Goal: Task Accomplishment & Management: Use online tool/utility

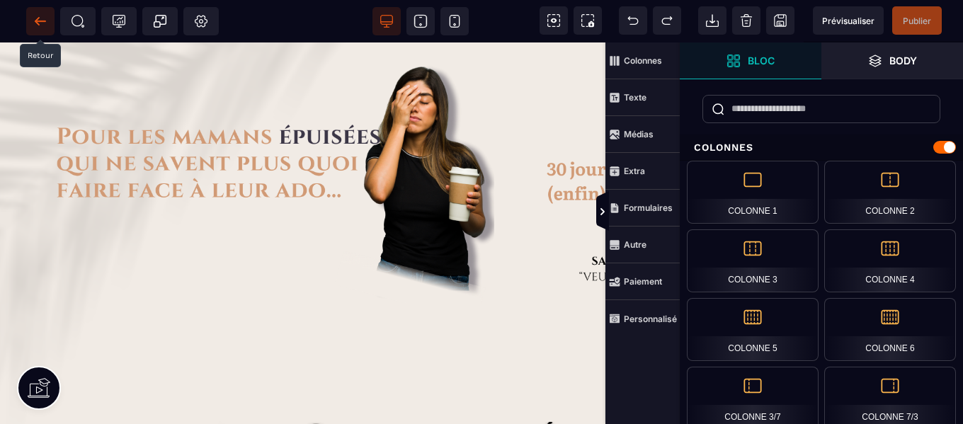
click at [30, 21] on span at bounding box center [40, 21] width 28 height 28
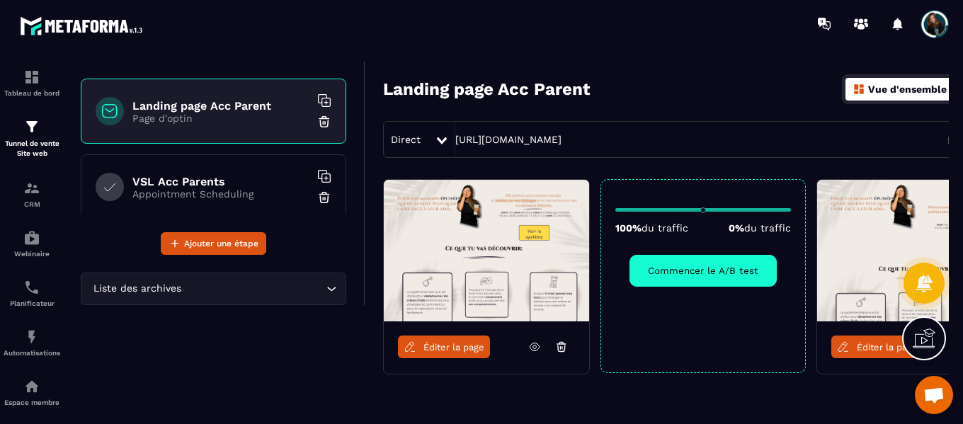
scroll to position [74, 0]
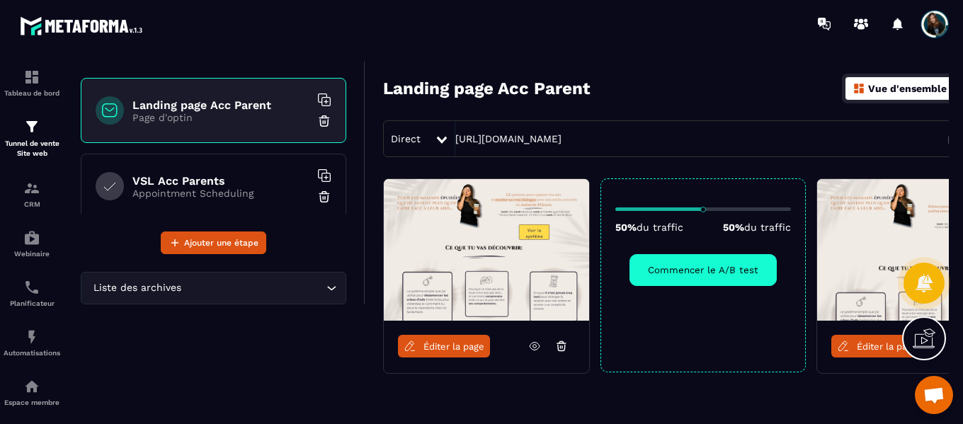
drag, startPoint x: 788, startPoint y: 209, endPoint x: 704, endPoint y: 223, distance: 85.4
type input "**"
click at [704, 211] on input "range" at bounding box center [703, 209] width 176 height 4
click at [437, 349] on span "Éditer la page" at bounding box center [453, 346] width 61 height 11
